Goal: Navigation & Orientation: Find specific page/section

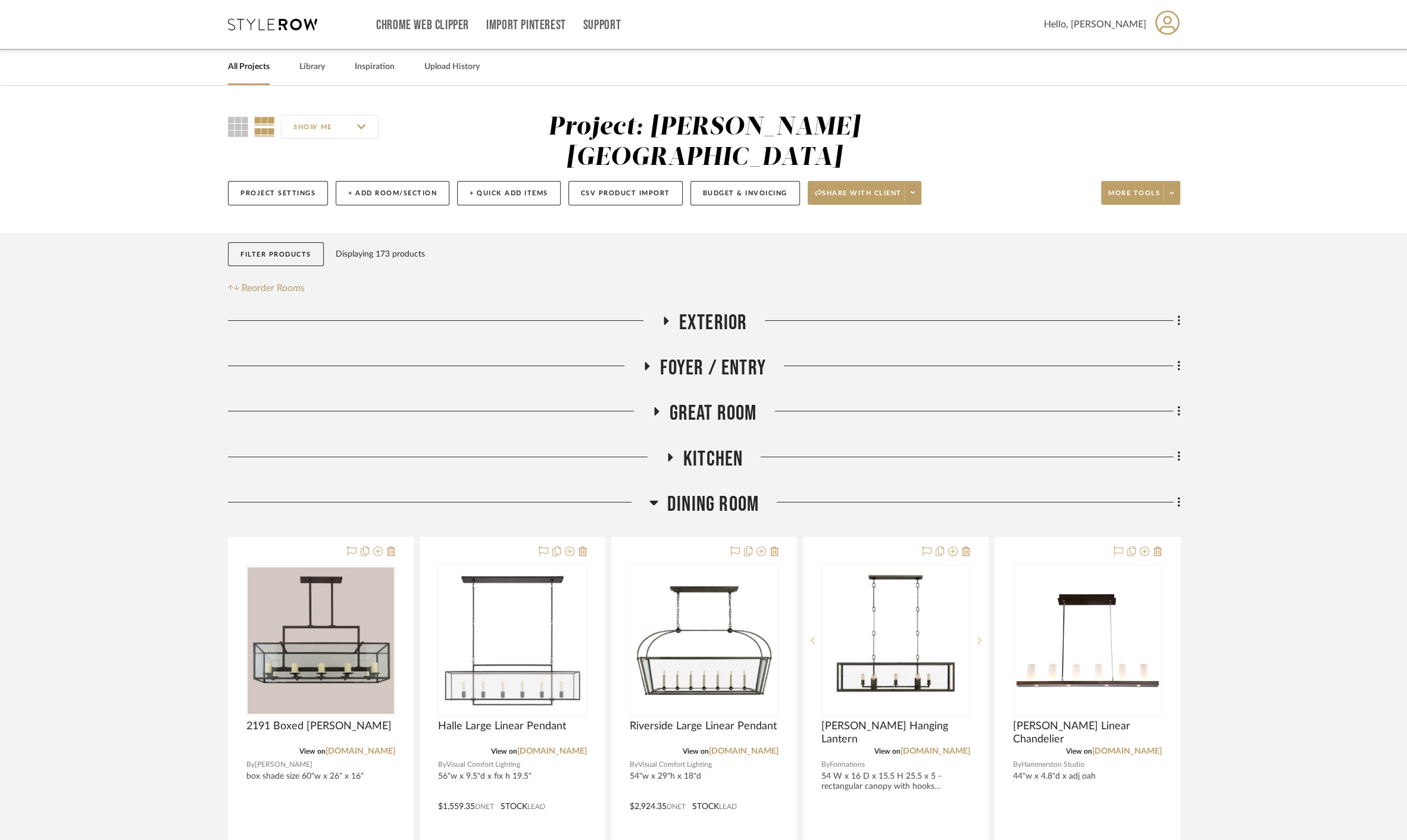
click at [237, 61] on link "All Projects" at bounding box center [248, 67] width 42 height 16
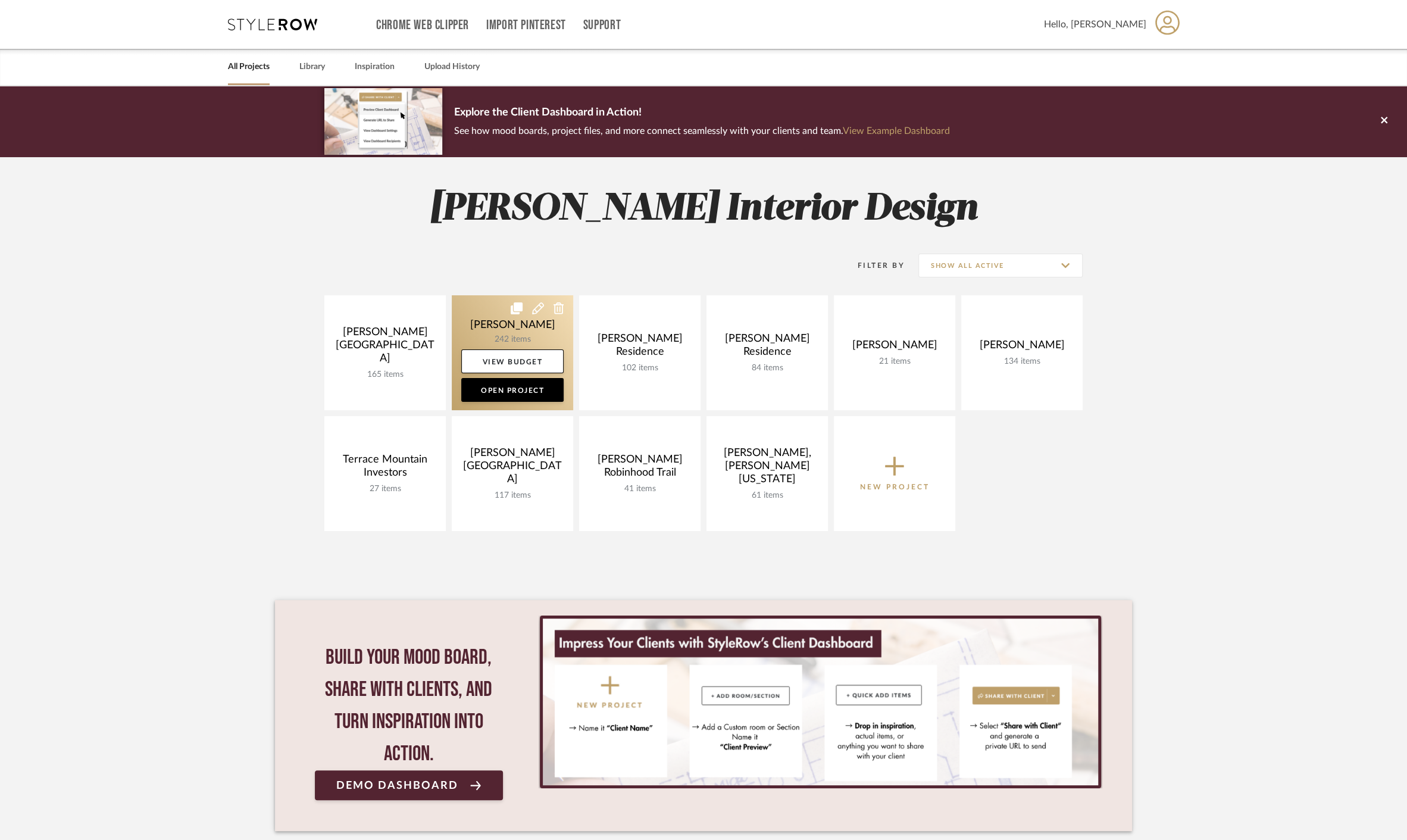
click at [459, 328] on link at bounding box center [513, 352] width 122 height 115
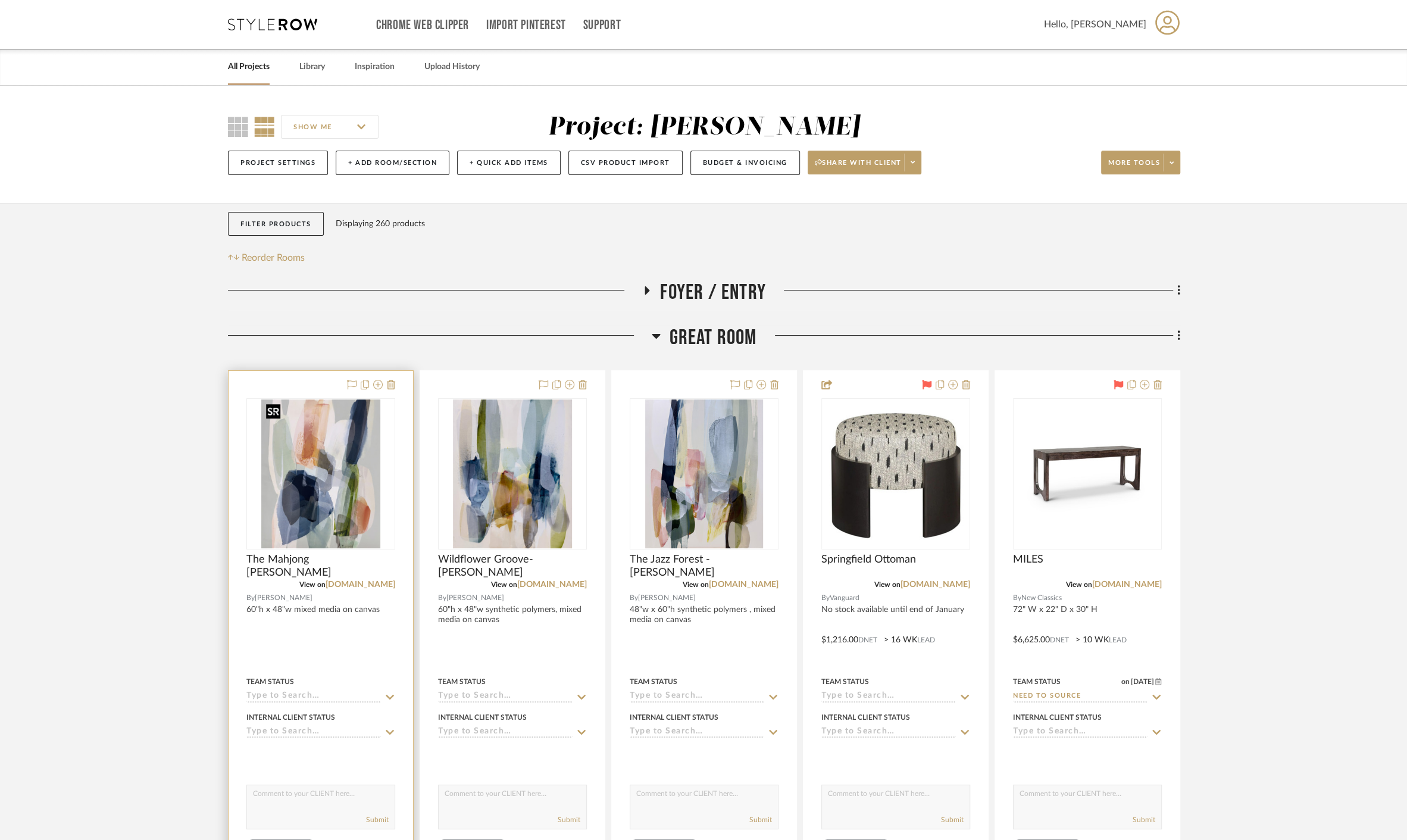
click at [0, 0] on img at bounding box center [0, 0] width 0 height 0
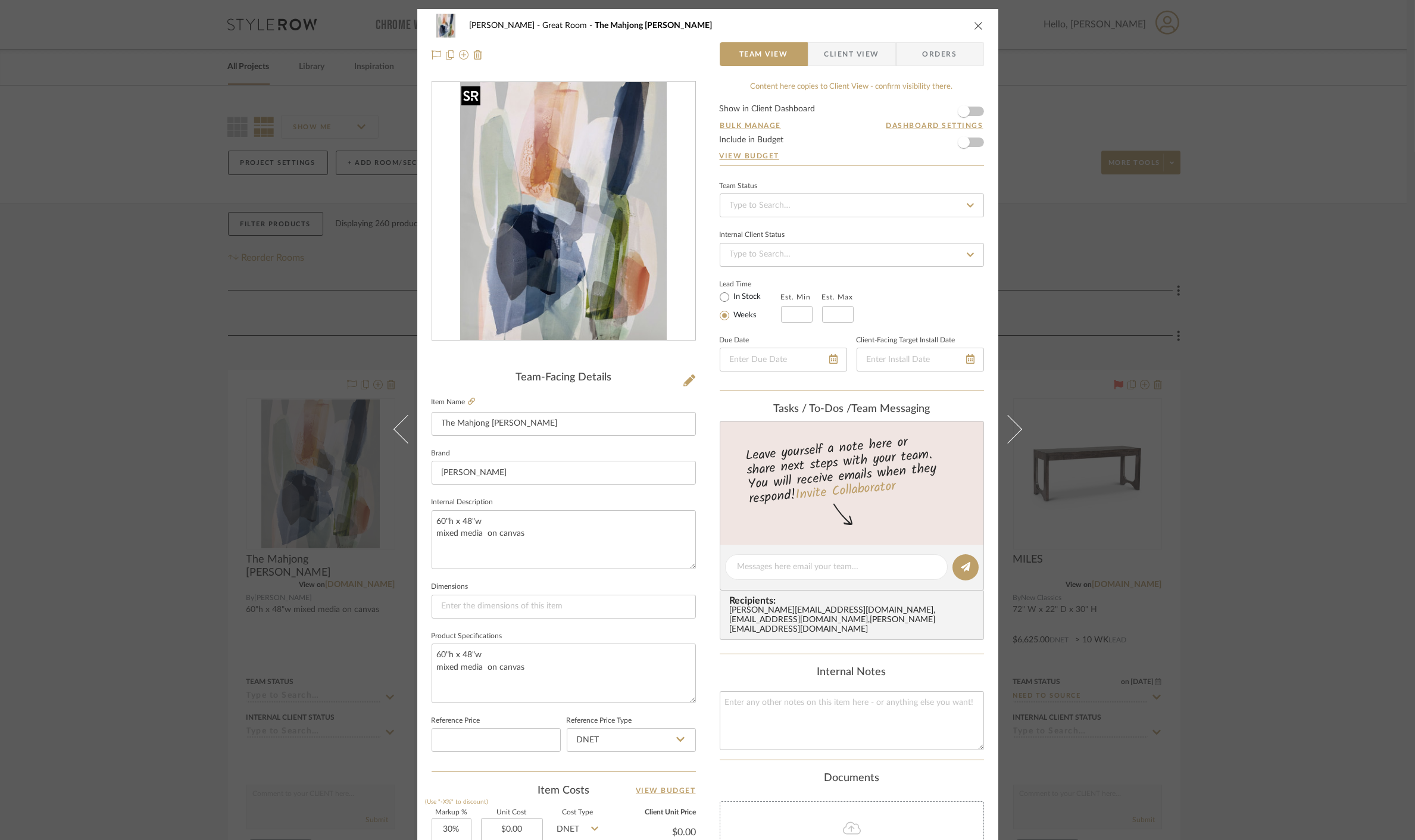
click at [613, 252] on img "0" at bounding box center [563, 211] width 206 height 259
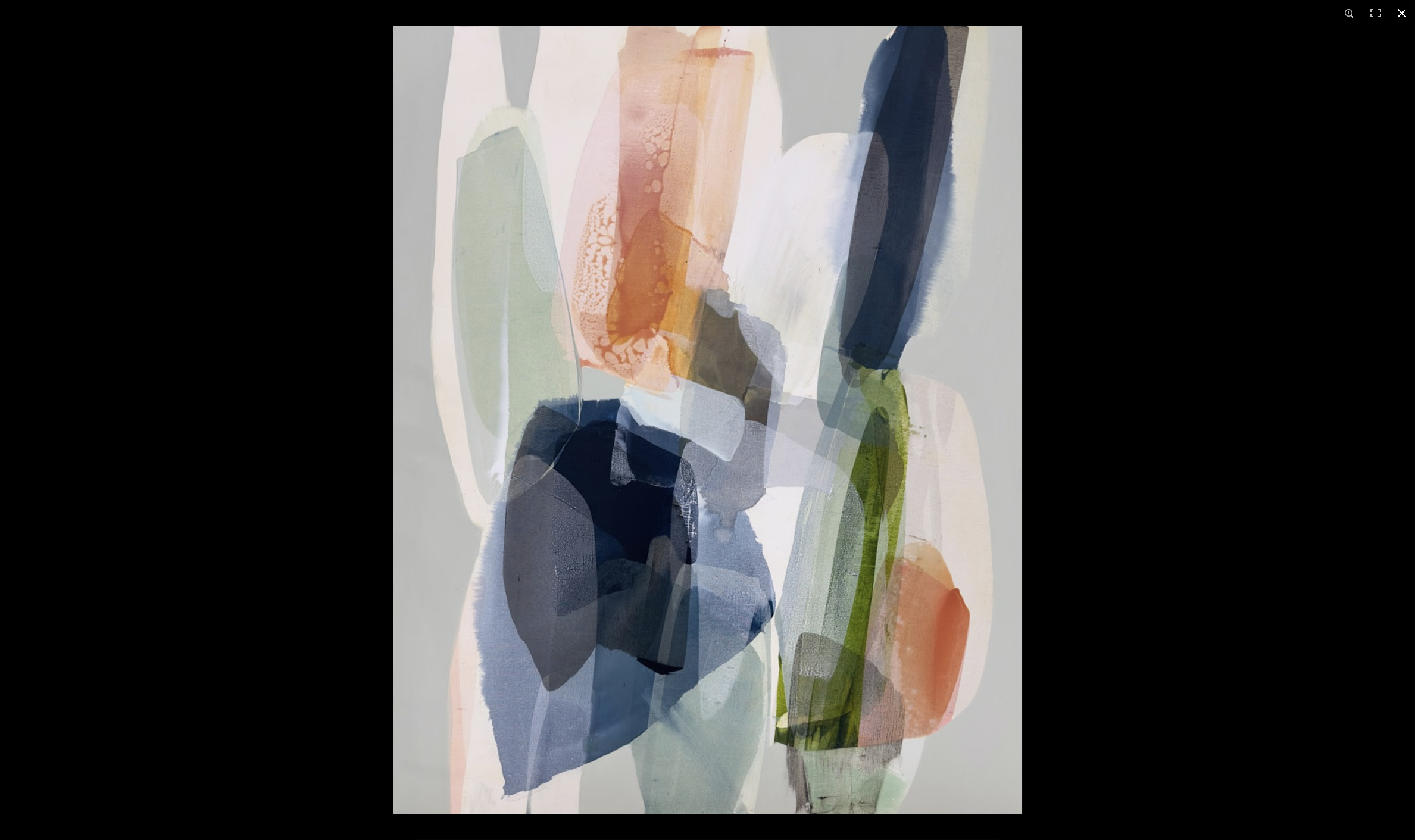
click at [1323, 360] on div at bounding box center [1101, 446] width 1415 height 840
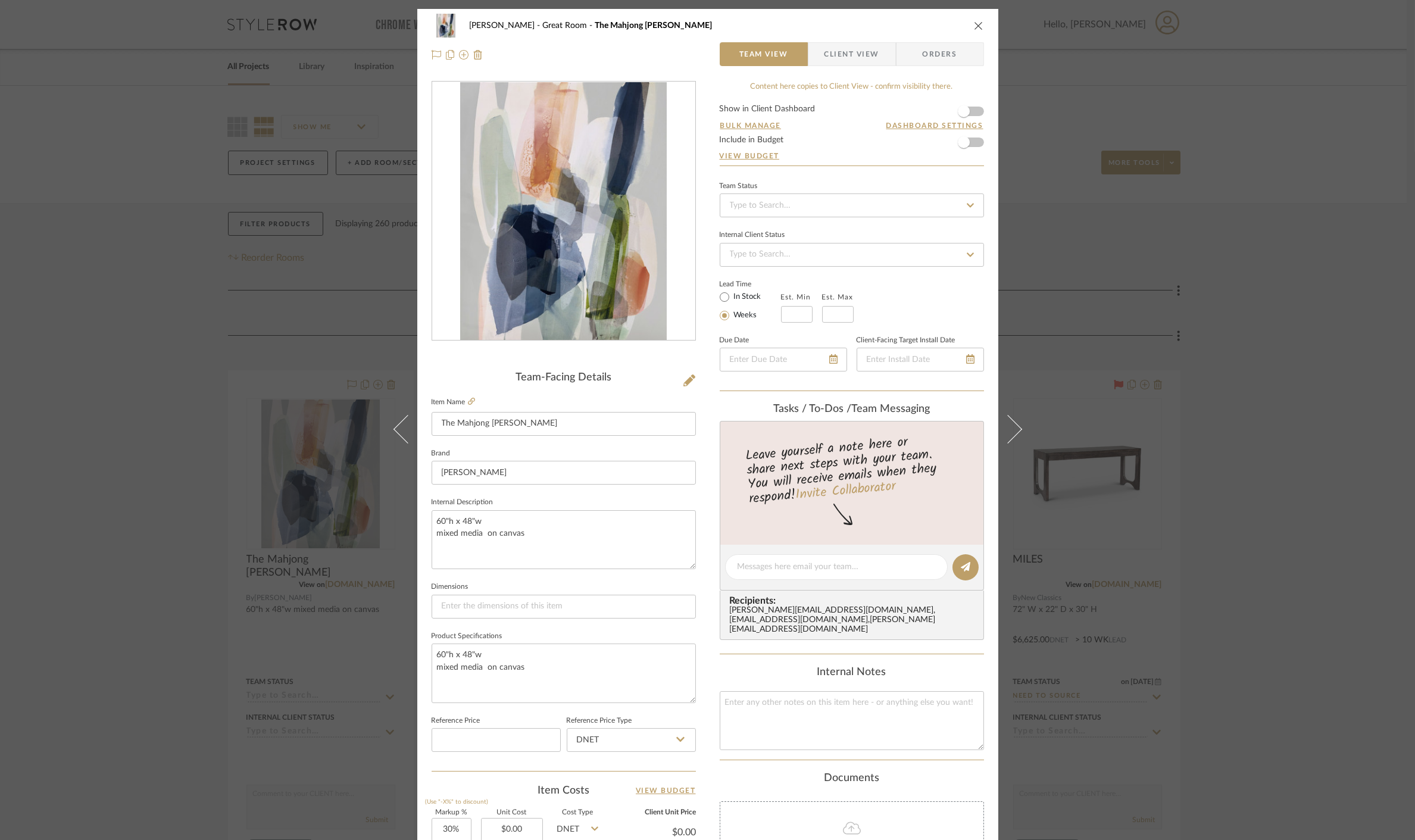
click at [1236, 387] on div "[PERSON_NAME] Great Room The Mahjong Moon-[PERSON_NAME] Team View Client View O…" at bounding box center [707, 420] width 1415 height 840
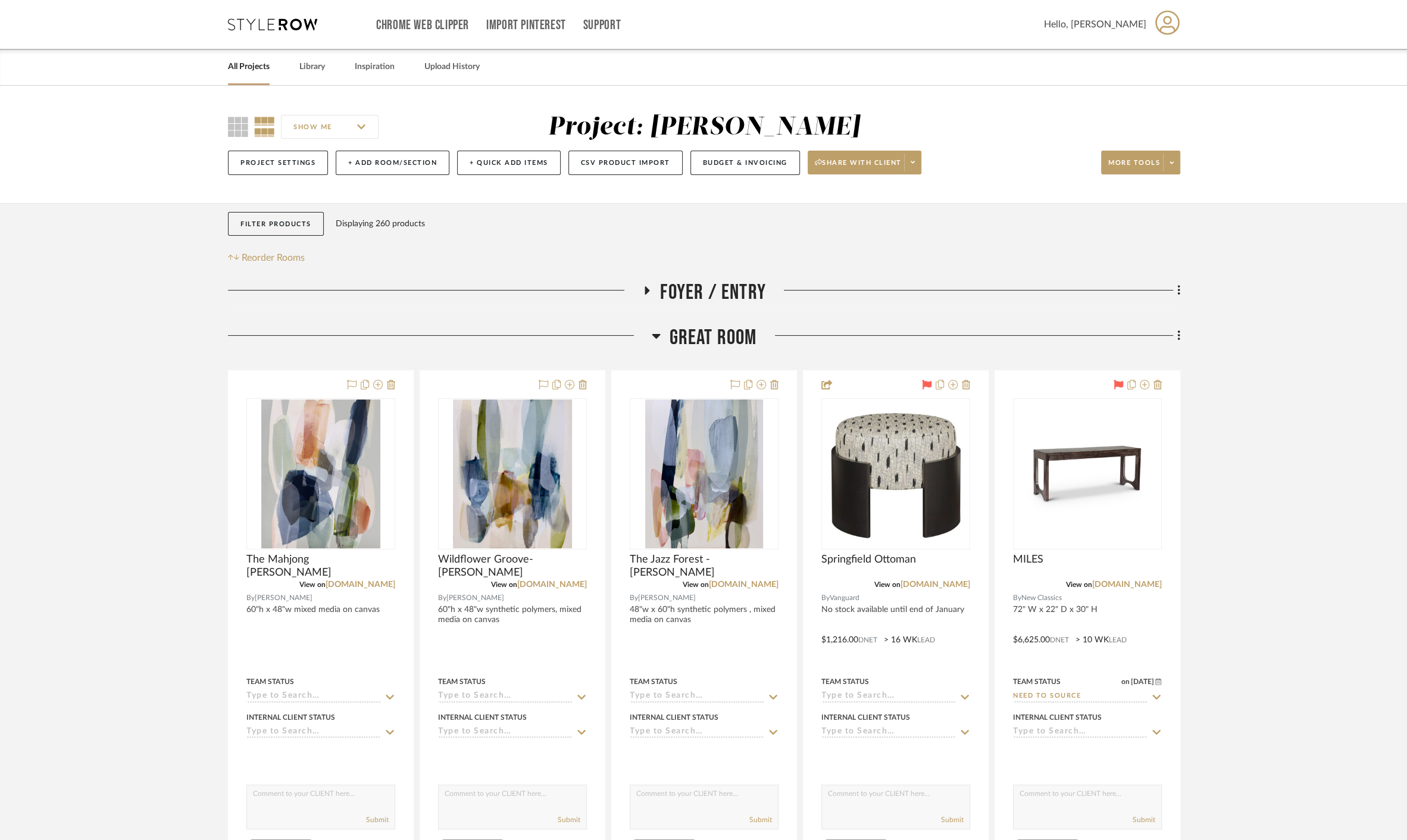
click at [257, 64] on link "All Projects" at bounding box center [248, 67] width 42 height 16
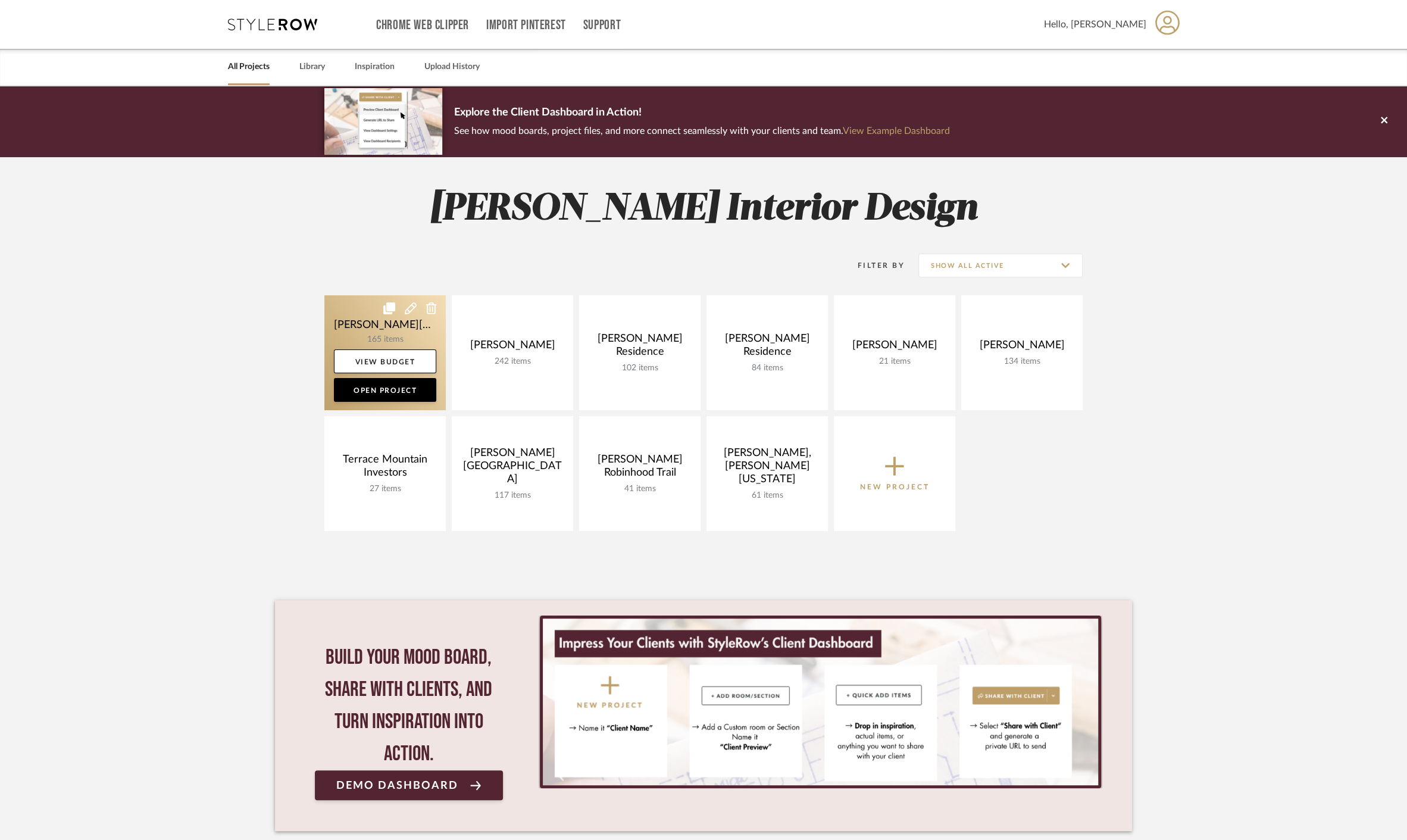
click at [391, 331] on link at bounding box center [385, 352] width 122 height 115
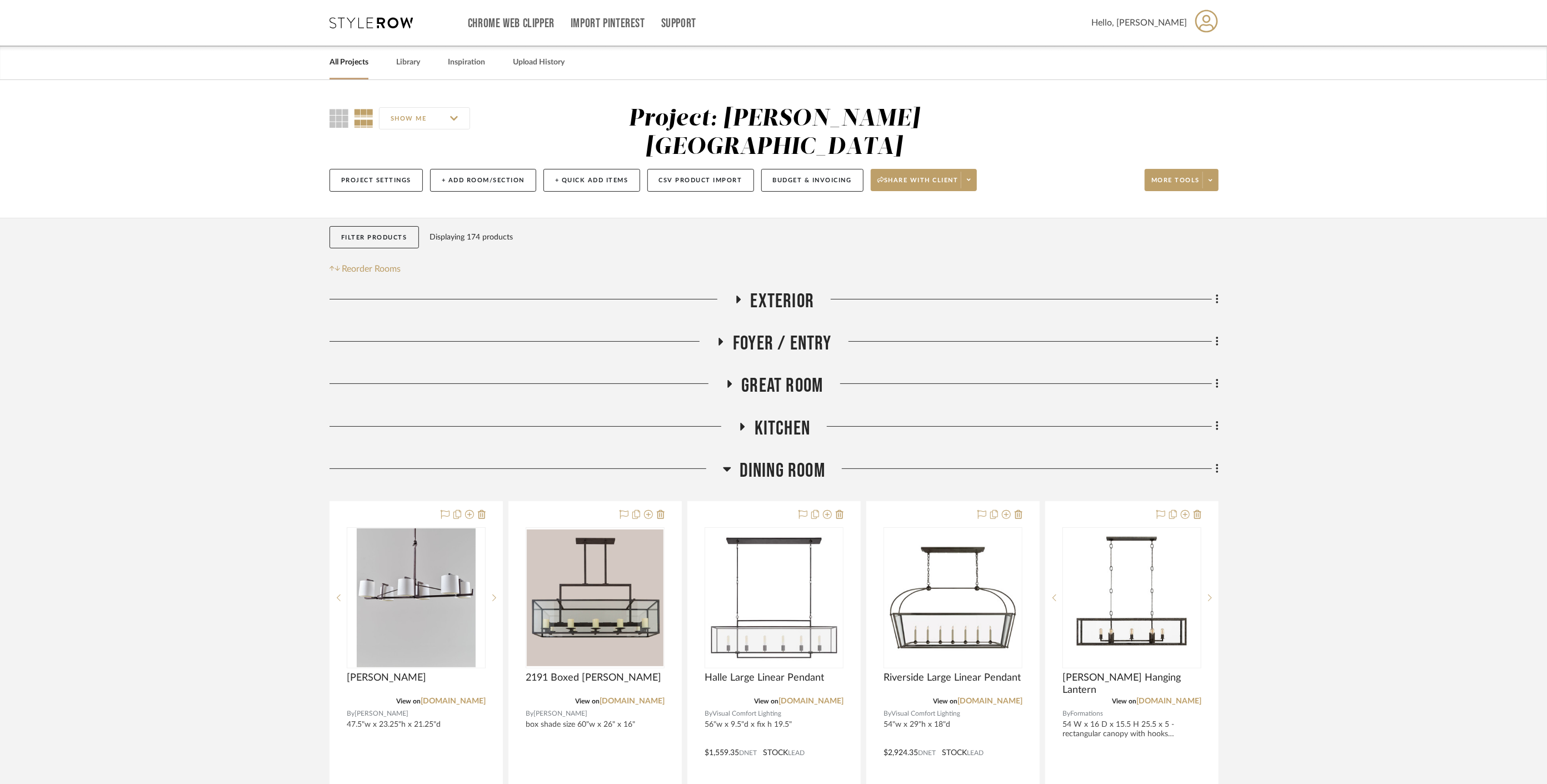
click at [354, 57] on link "All Projects" at bounding box center [349, 62] width 39 height 15
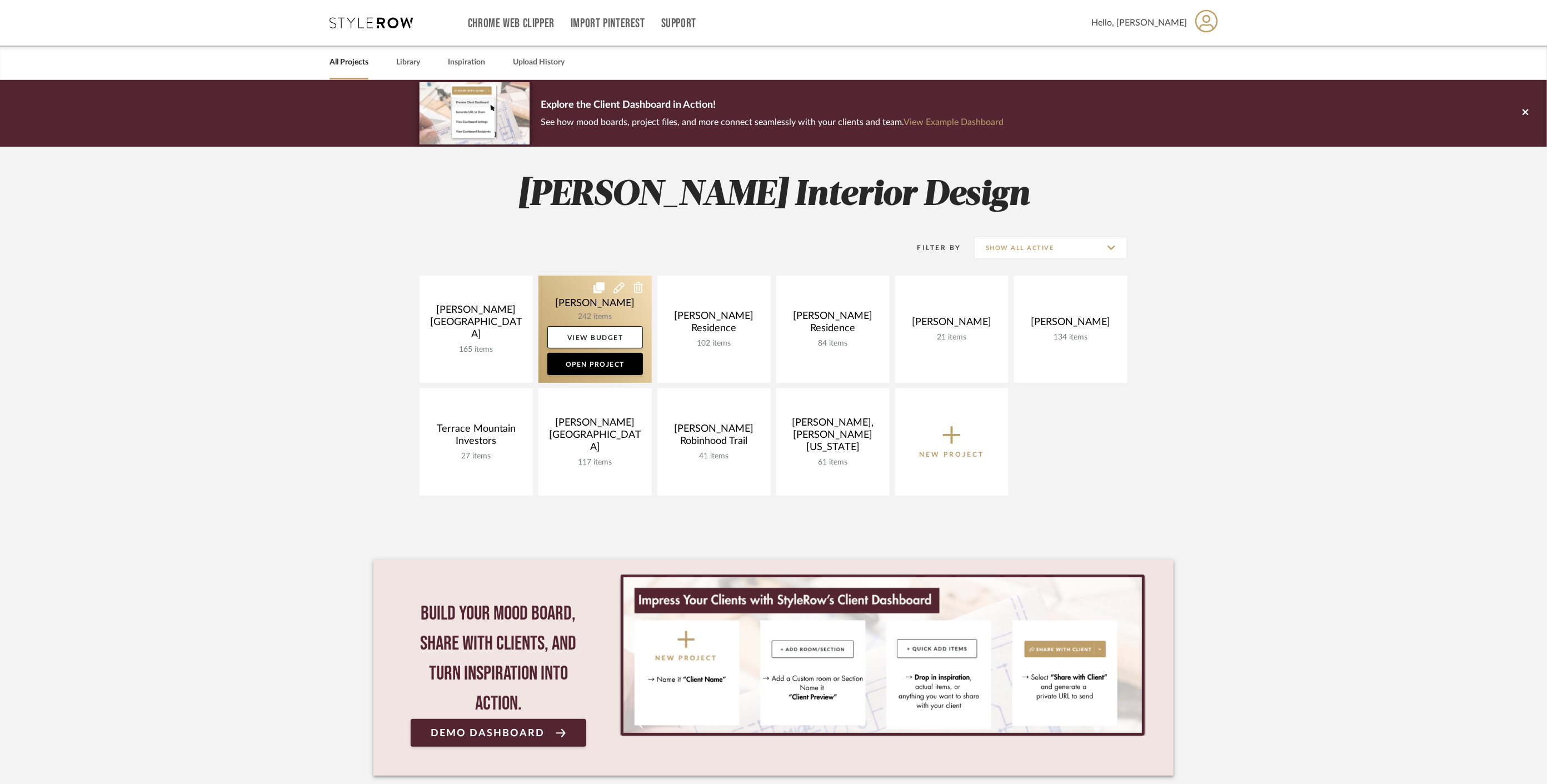
click at [584, 309] on link at bounding box center [595, 329] width 114 height 107
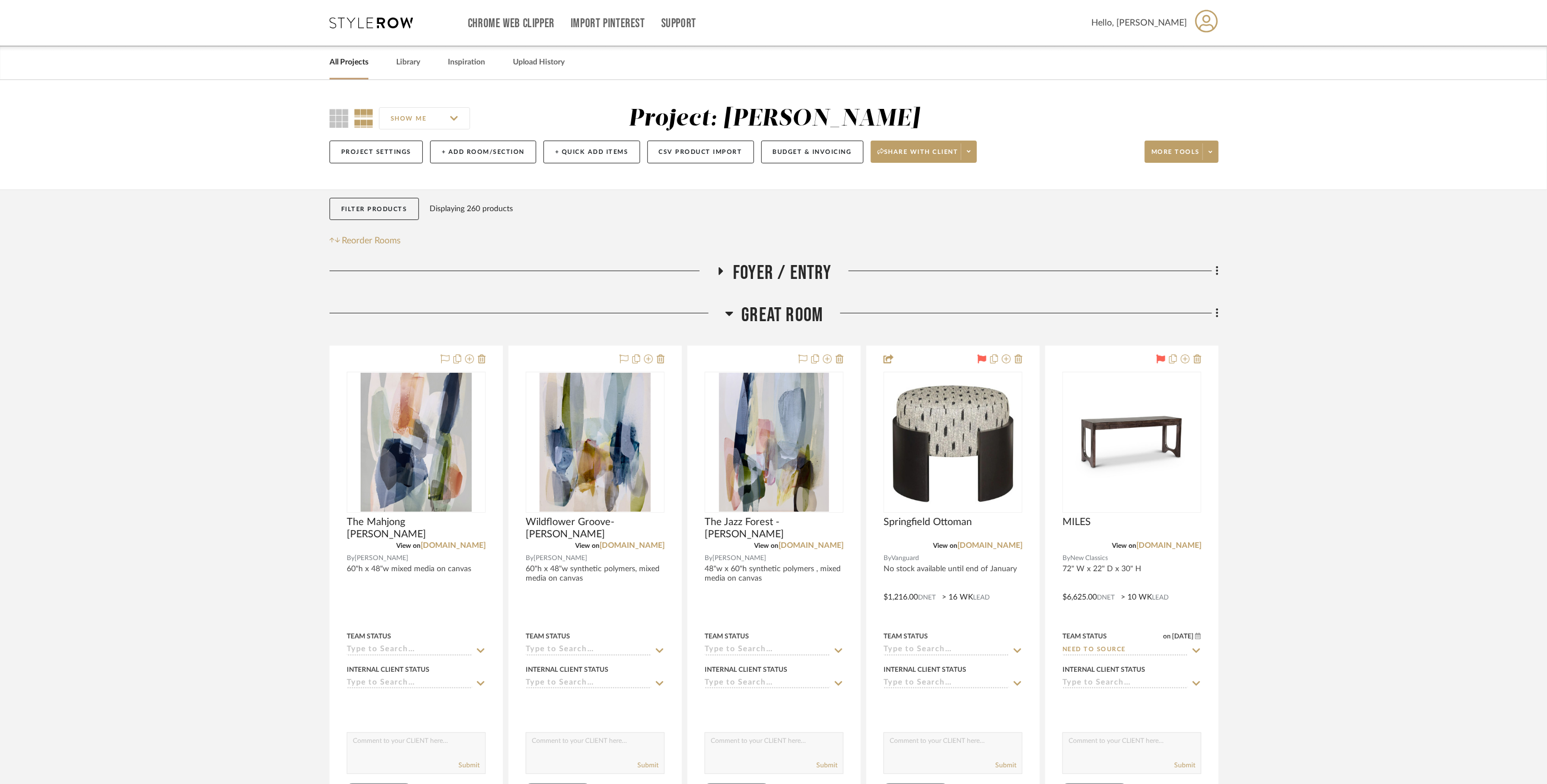
click at [810, 310] on span "Great Room" at bounding box center [783, 315] width 82 height 24
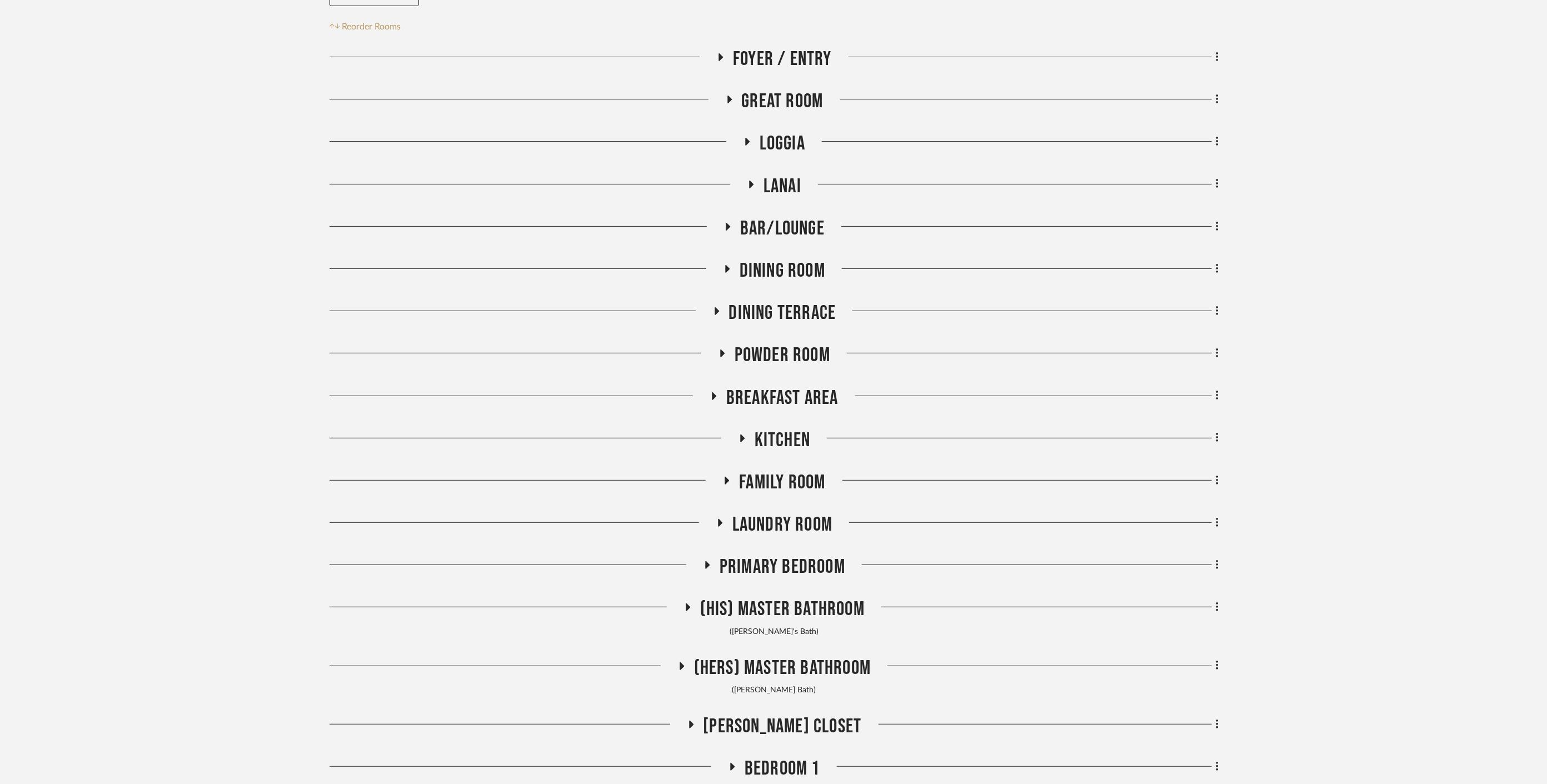
scroll to position [247, 0]
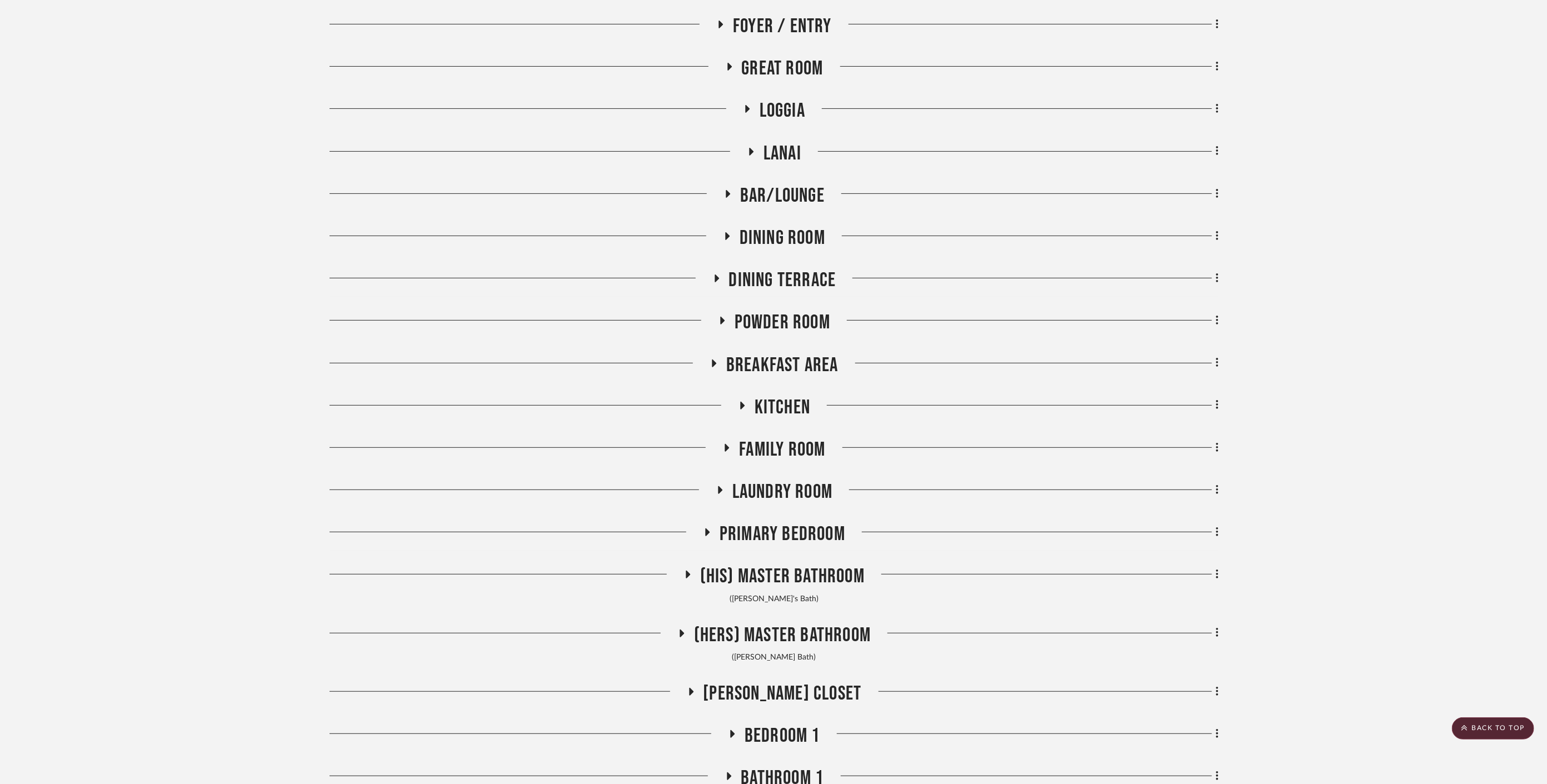
click at [792, 530] on span "Primary Bedroom" at bounding box center [782, 534] width 125 height 24
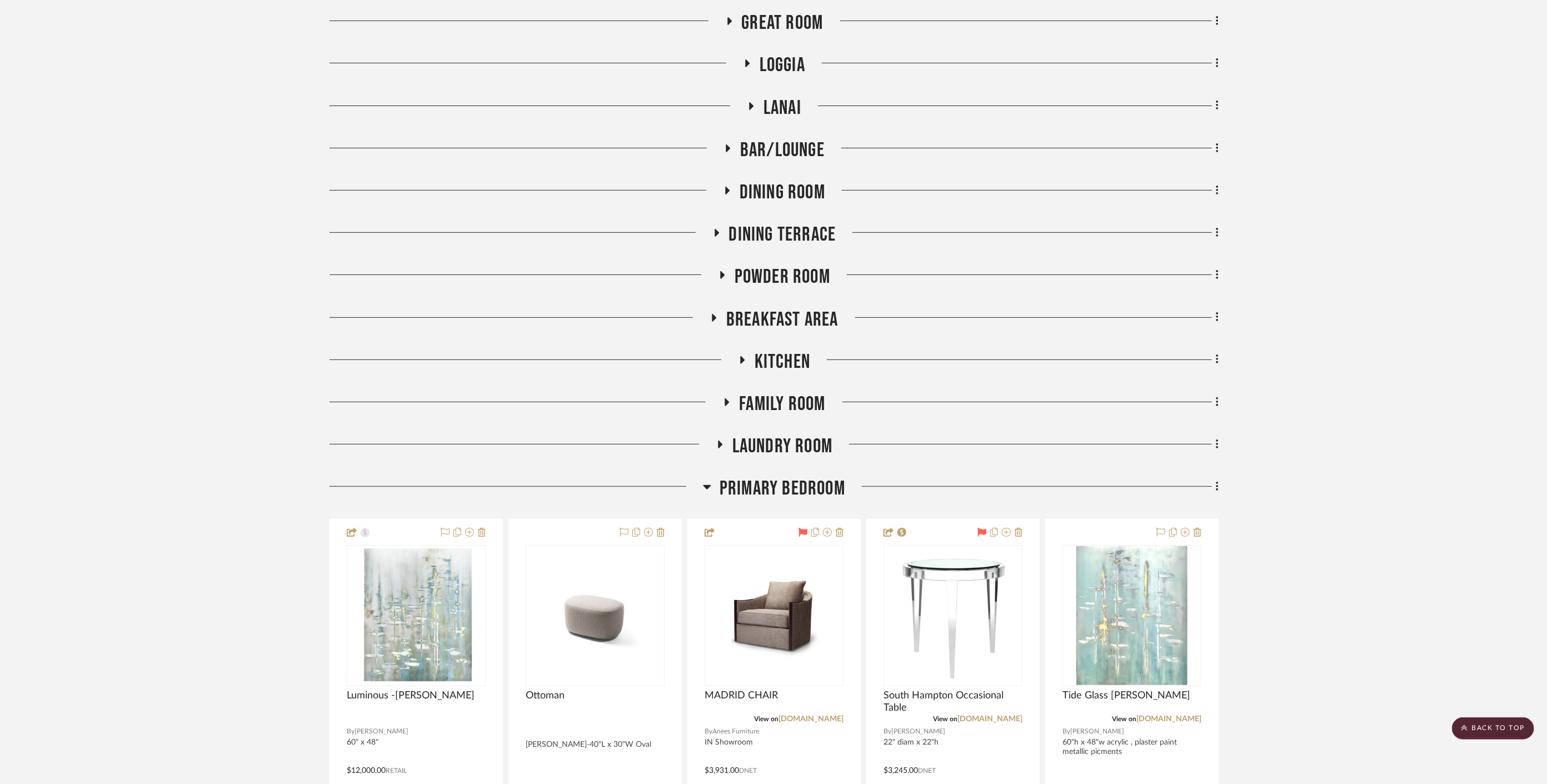
scroll to position [308, 0]
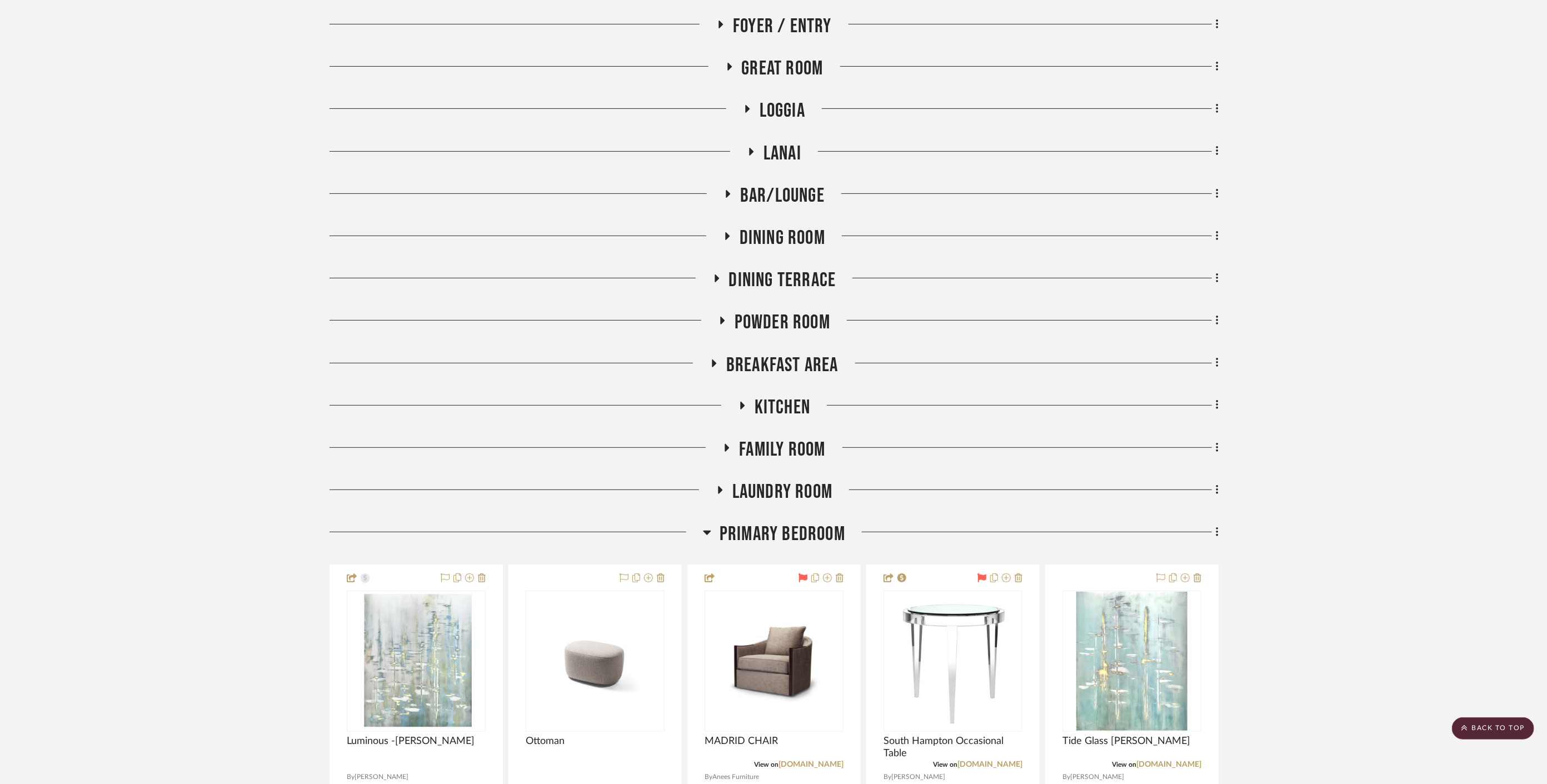
click at [792, 530] on span "Primary Bedroom" at bounding box center [782, 534] width 125 height 24
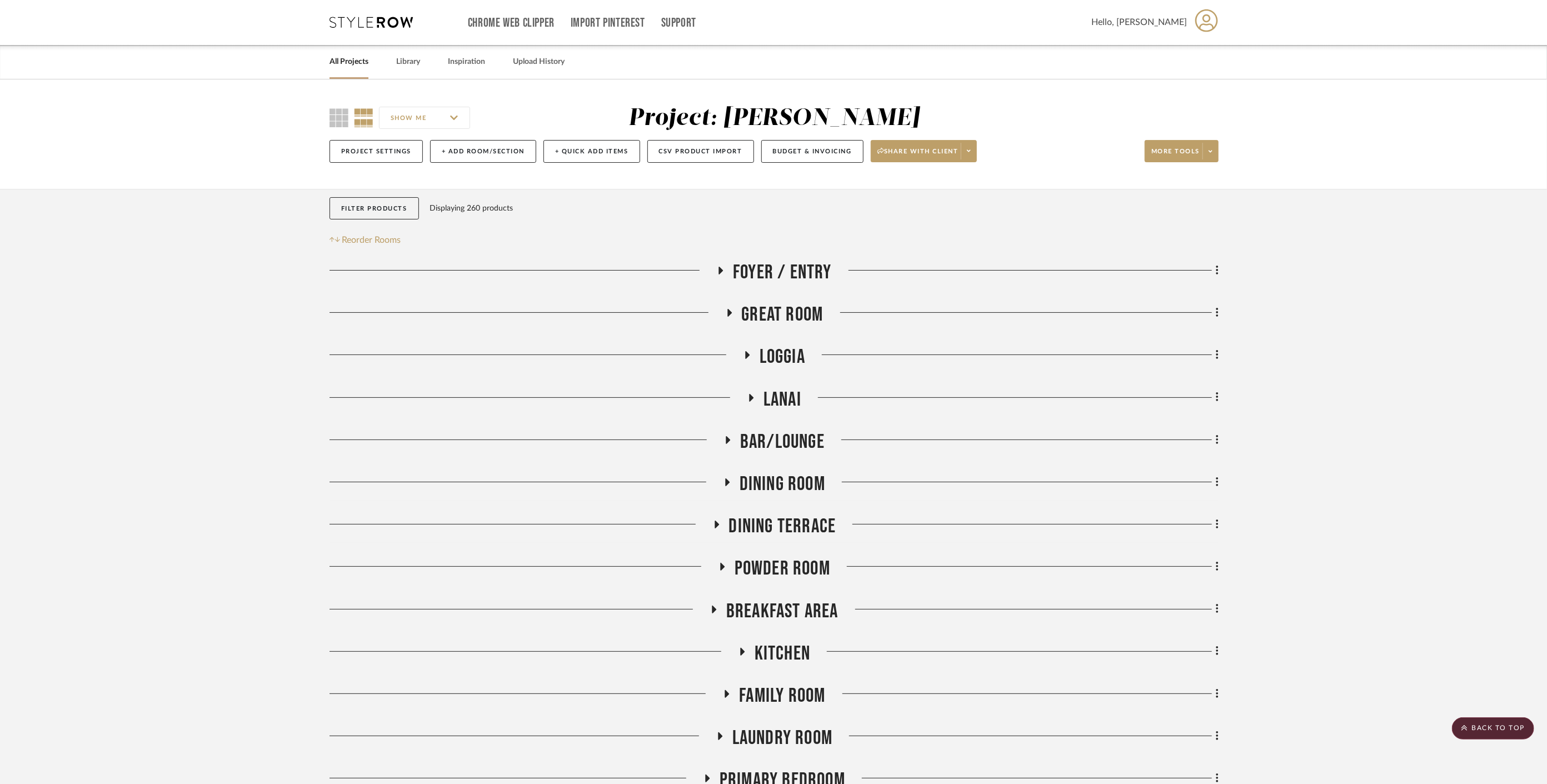
scroll to position [0, 0]
